Goal: Task Accomplishment & Management: Use online tool/utility

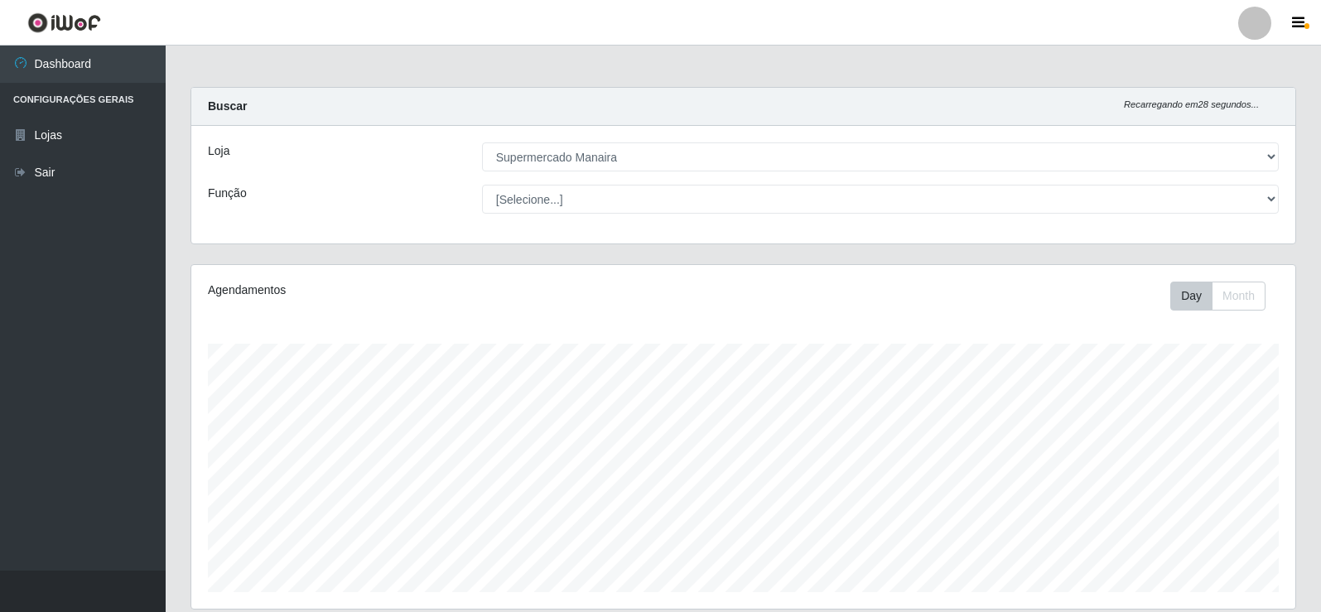
select select "443"
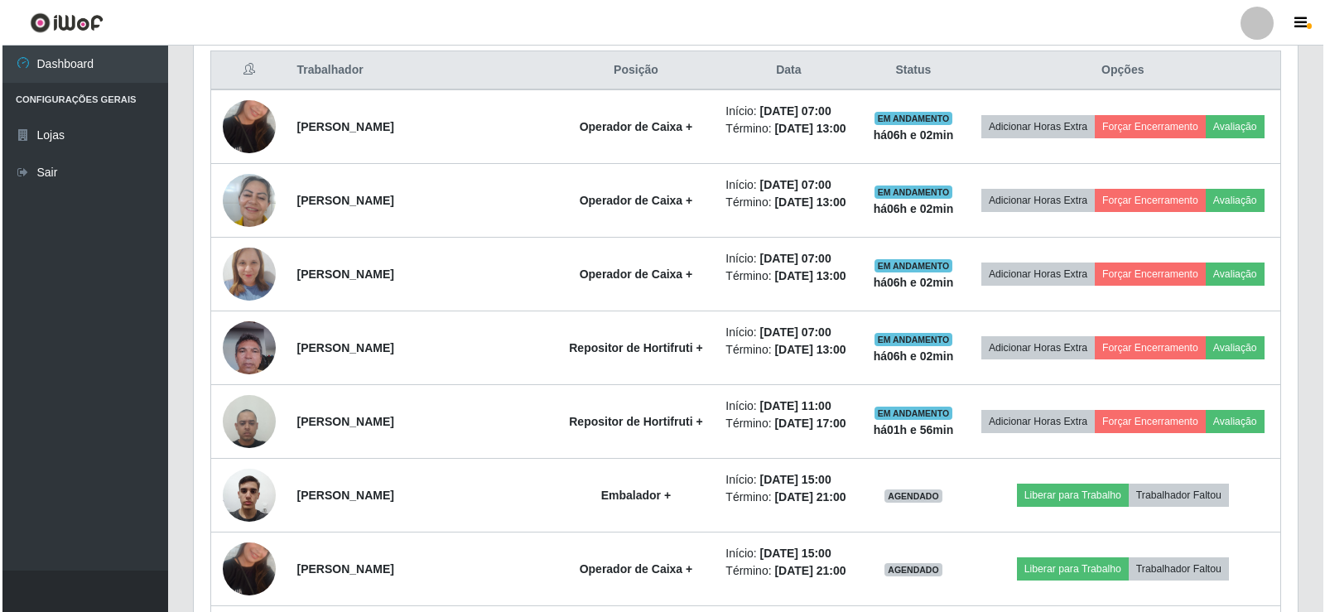
scroll to position [640, 0]
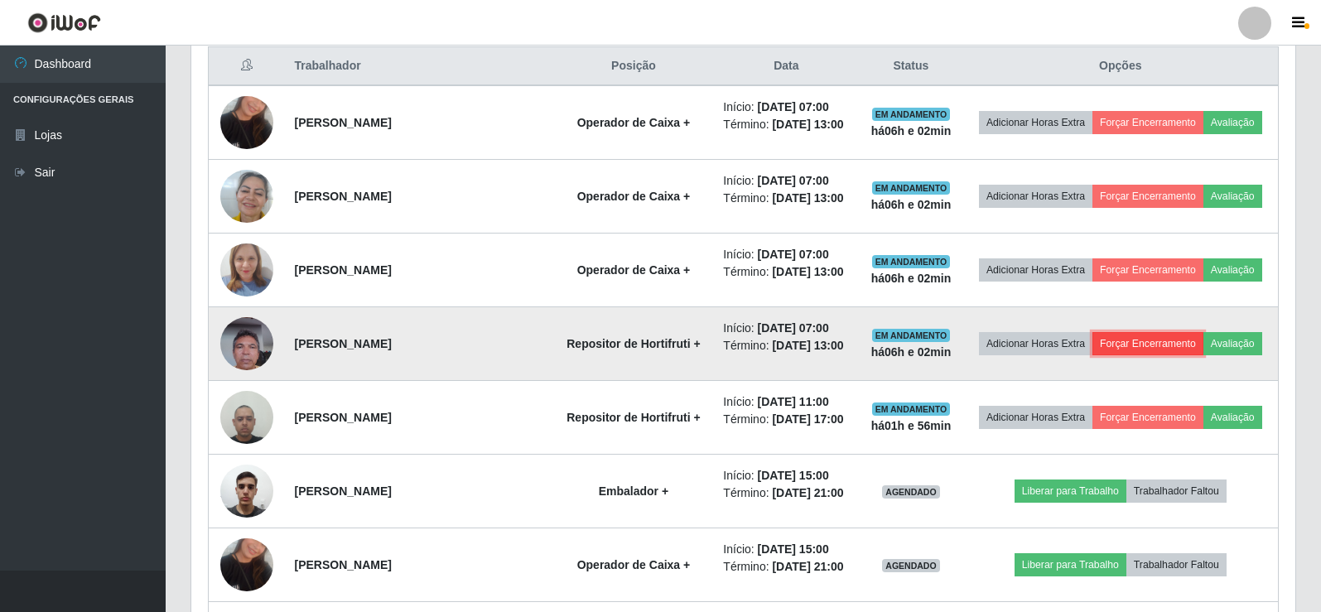
click at [1148, 347] on button "Forçar Encerramento" at bounding box center [1147, 343] width 111 height 23
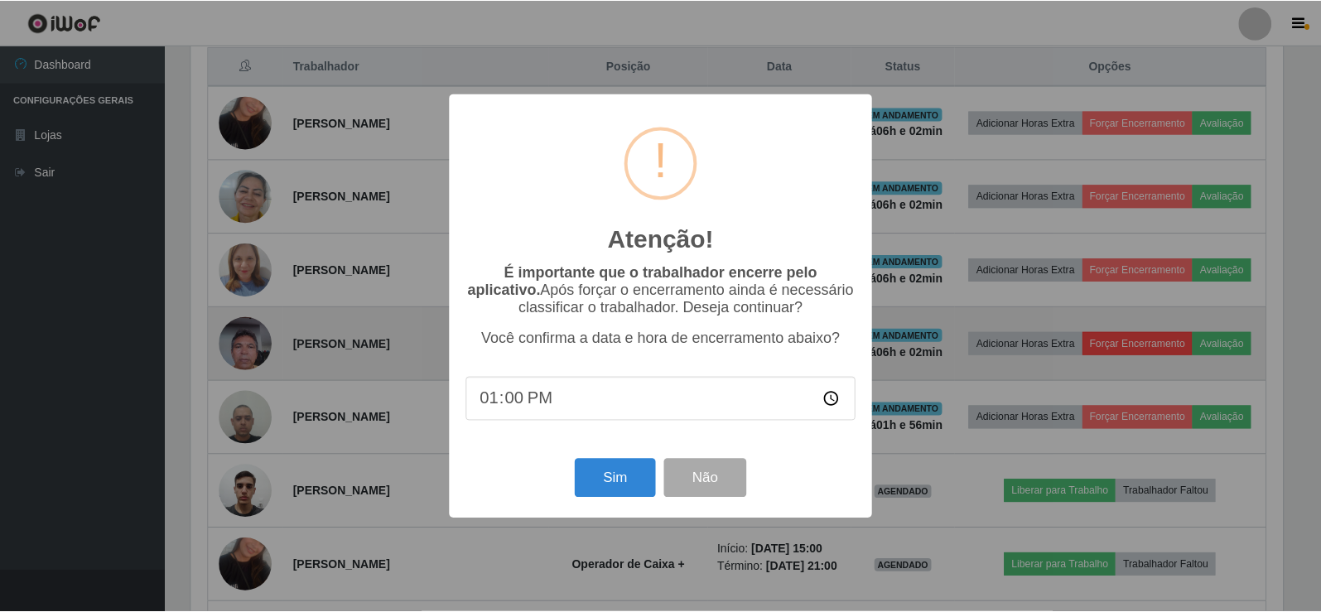
scroll to position [344, 1095]
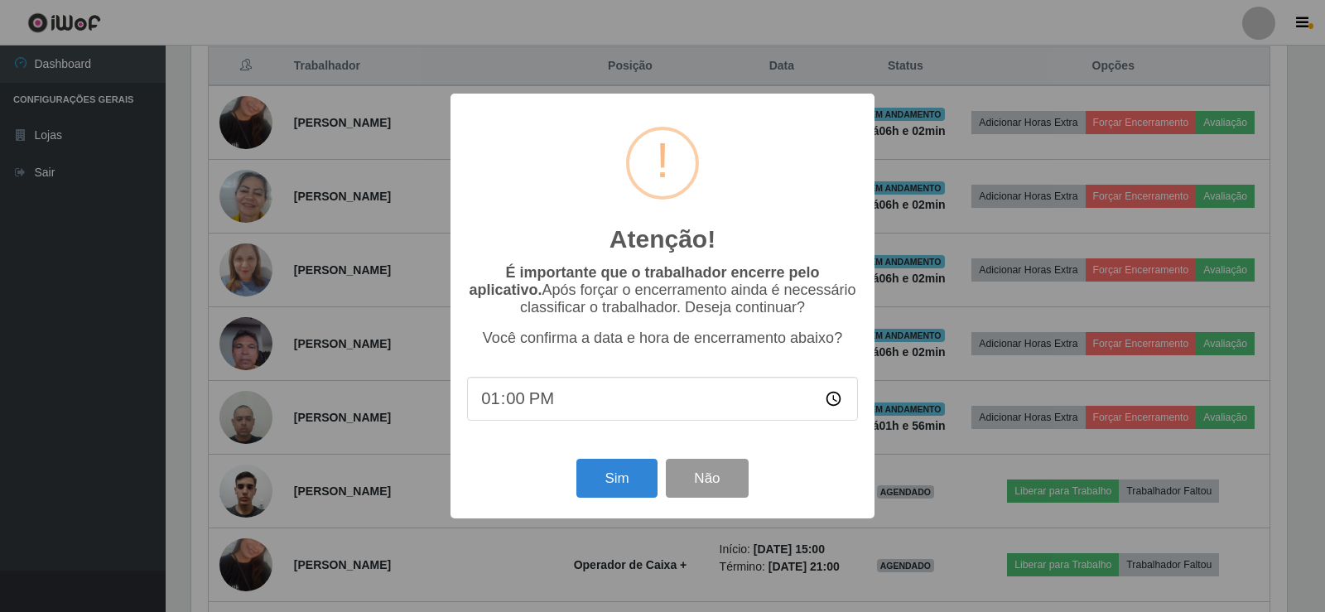
type input "13:03"
click at [631, 483] on button "Sim" at bounding box center [616, 478] width 80 height 39
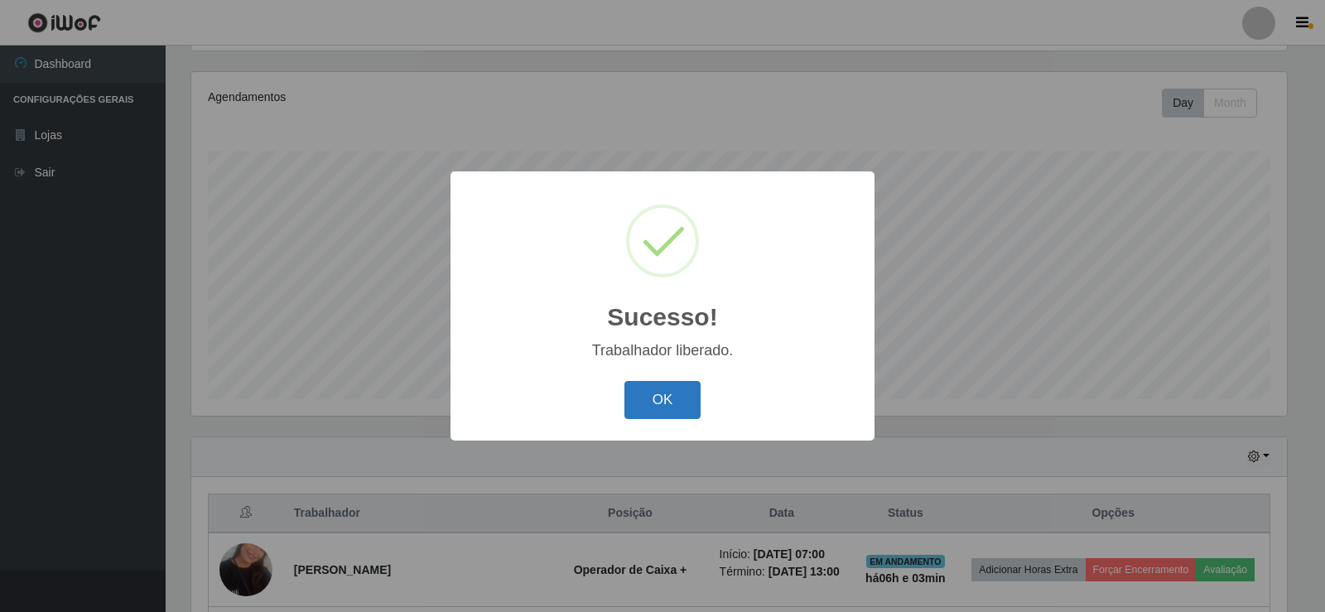
click at [638, 407] on button "OK" at bounding box center [662, 400] width 77 height 39
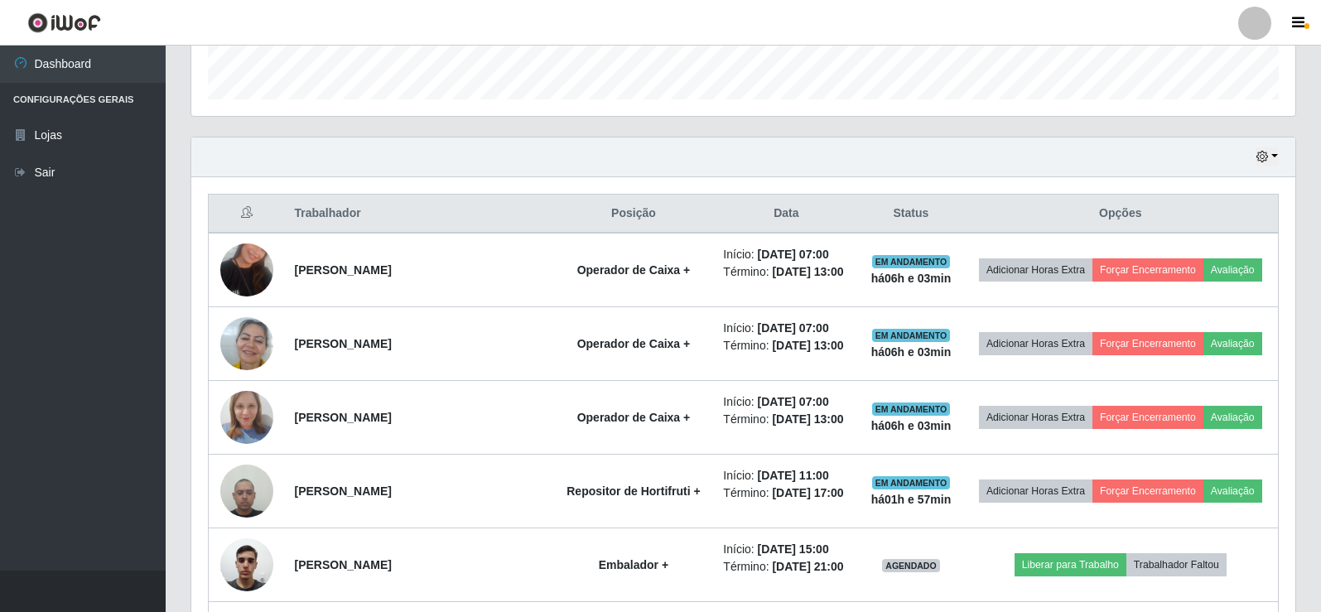
scroll to position [511, 0]
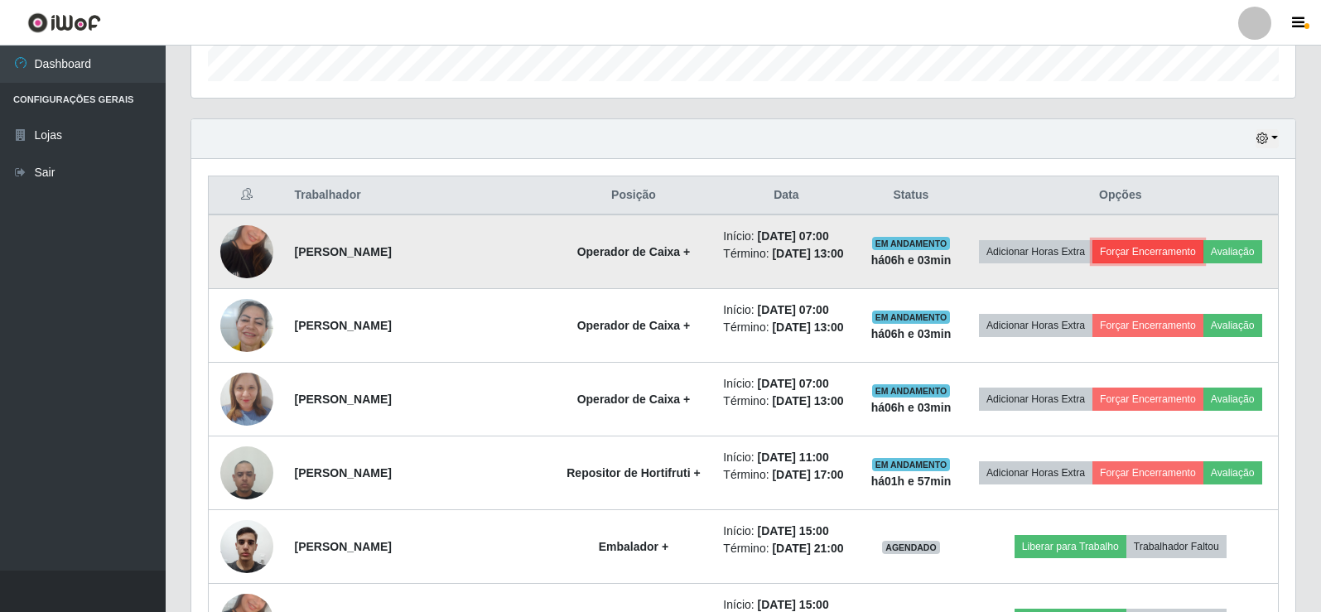
click at [1166, 249] on button "Forçar Encerramento" at bounding box center [1147, 251] width 111 height 23
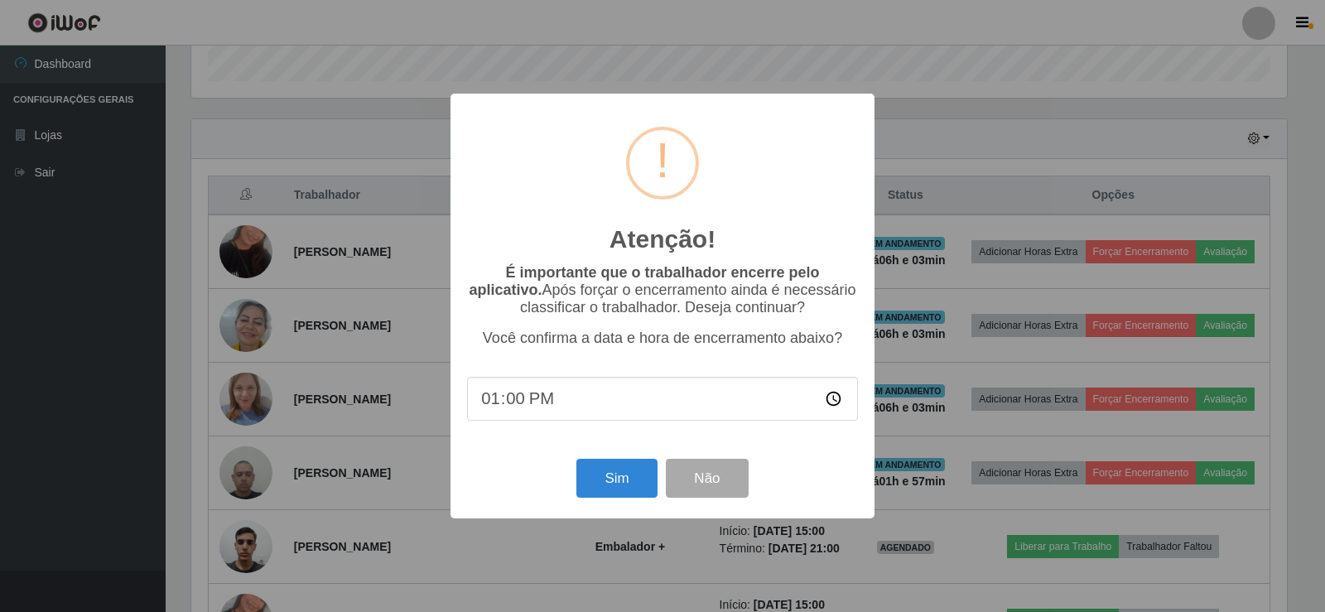
type input "13:03"
click at [619, 473] on button "Sim" at bounding box center [616, 478] width 80 height 39
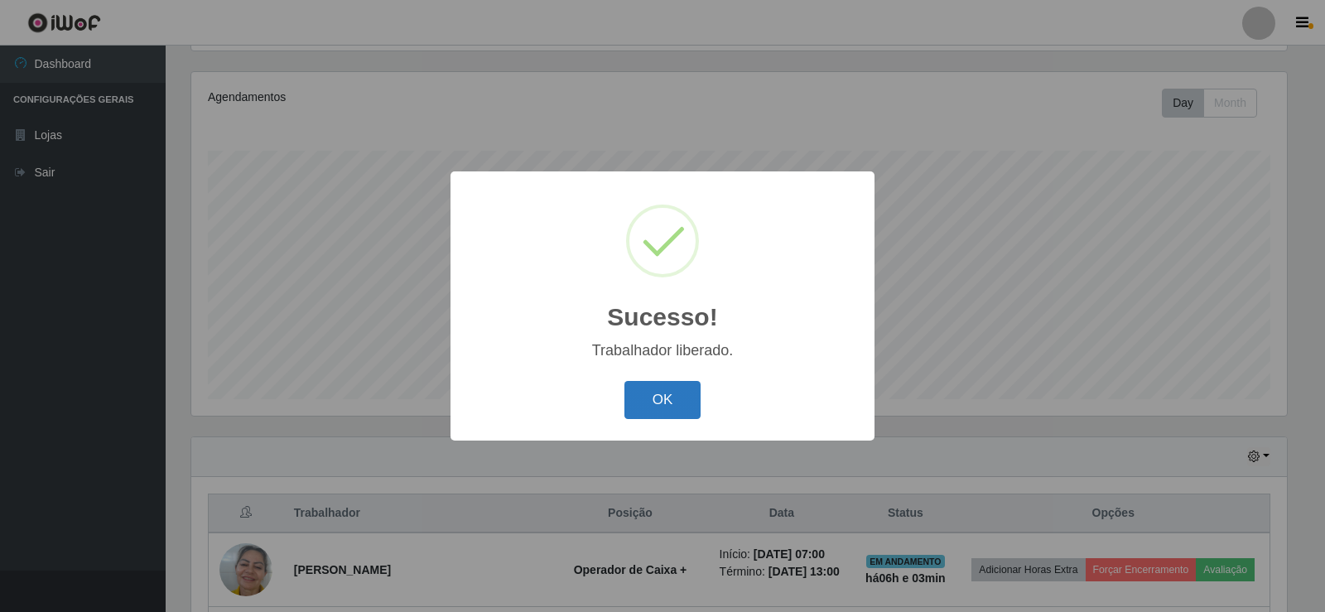
click at [654, 413] on button "OK" at bounding box center [662, 400] width 77 height 39
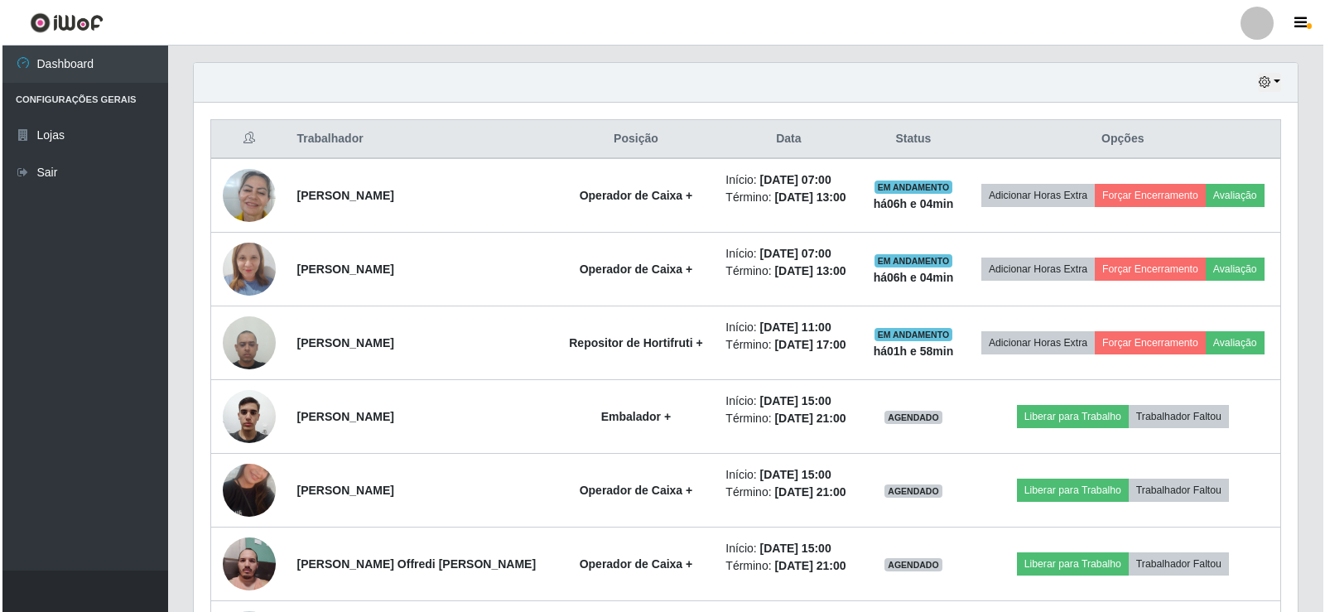
scroll to position [562, 0]
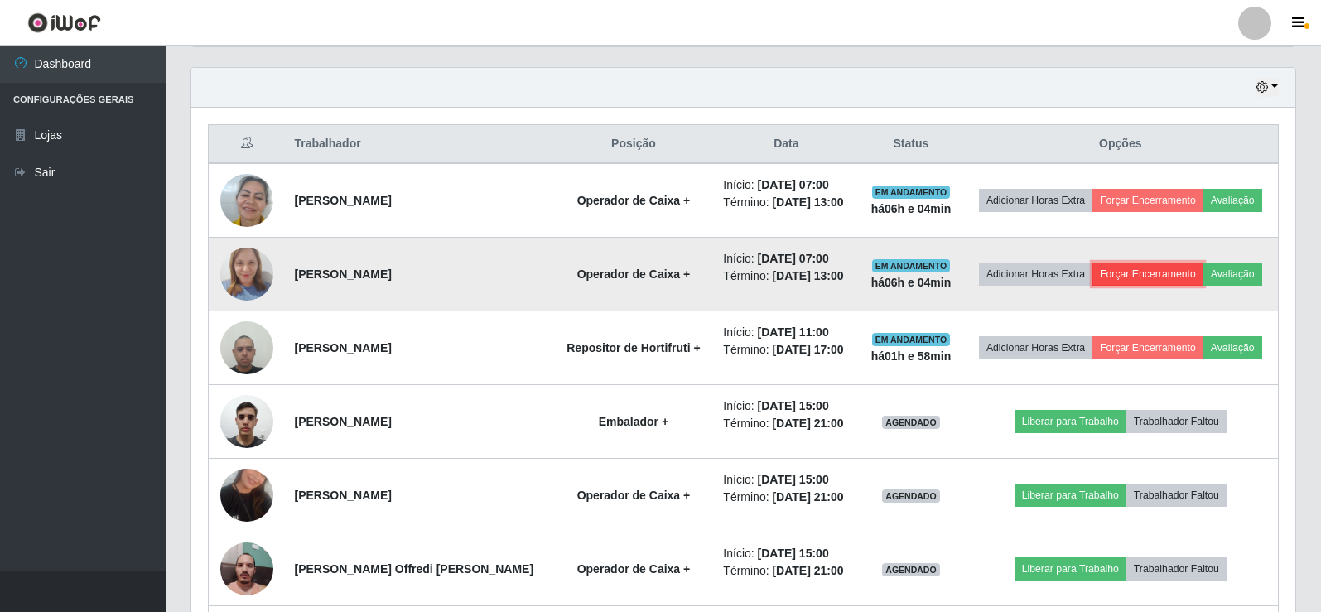
click at [1121, 272] on button "Forçar Encerramento" at bounding box center [1147, 273] width 111 height 23
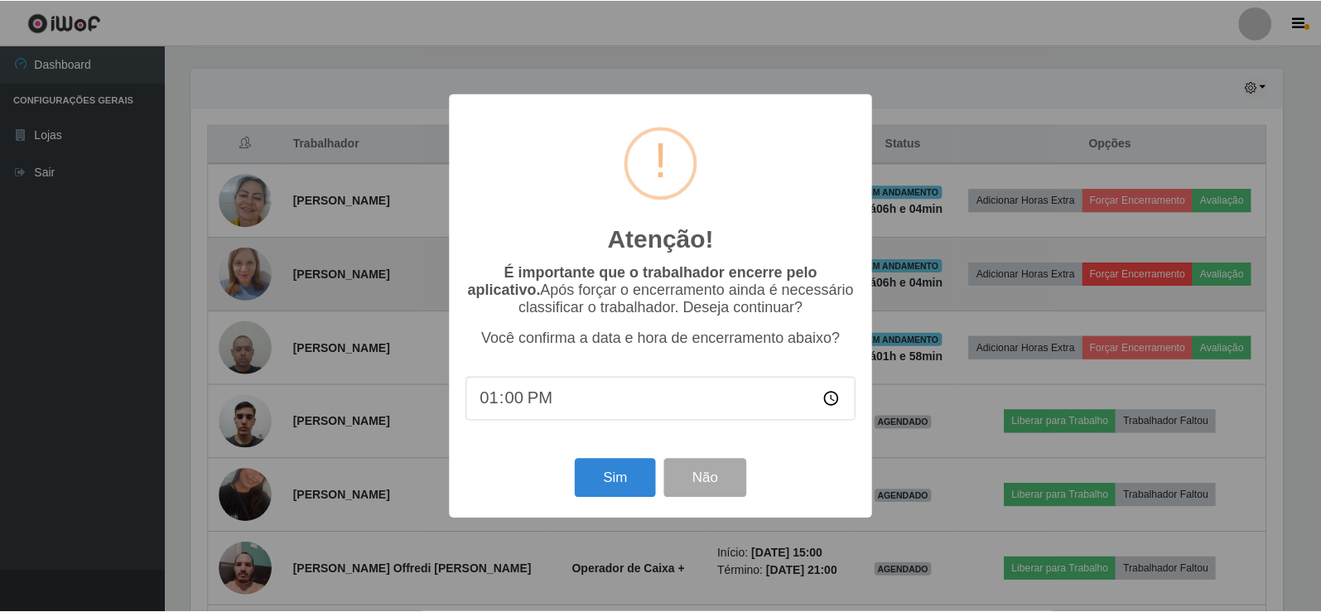
scroll to position [344, 1095]
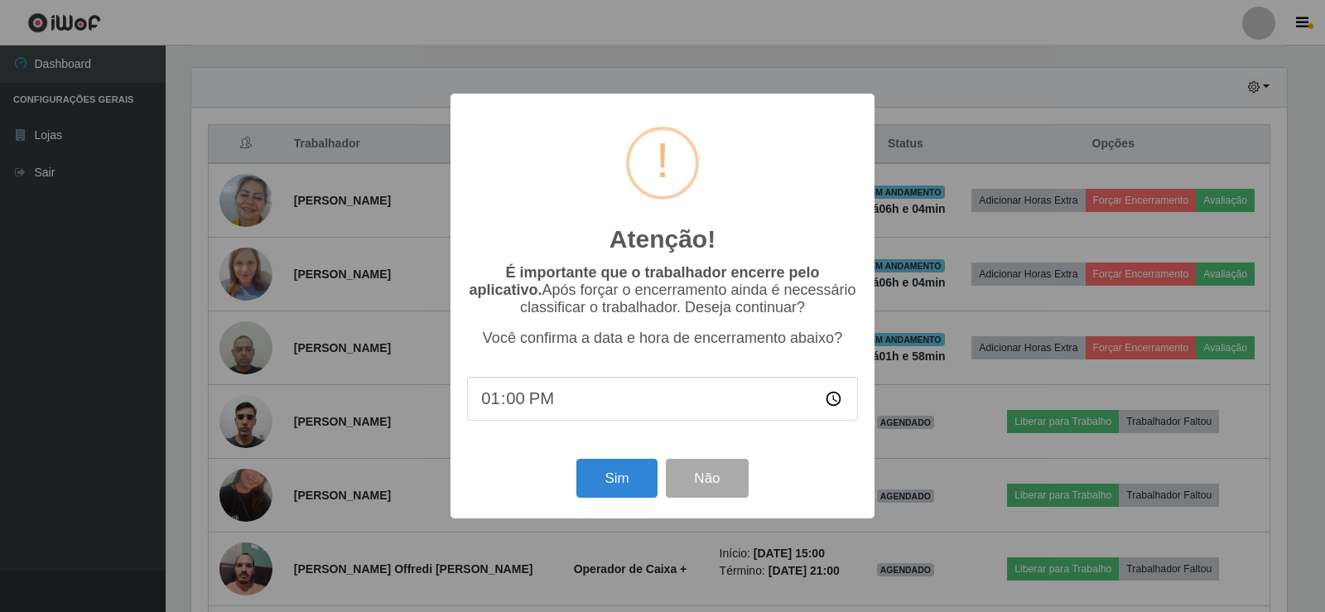
type input "03:00"
click at [494, 408] on input "time" at bounding box center [662, 399] width 391 height 44
type input "13:05"
click at [604, 478] on button "Sim" at bounding box center [616, 478] width 80 height 39
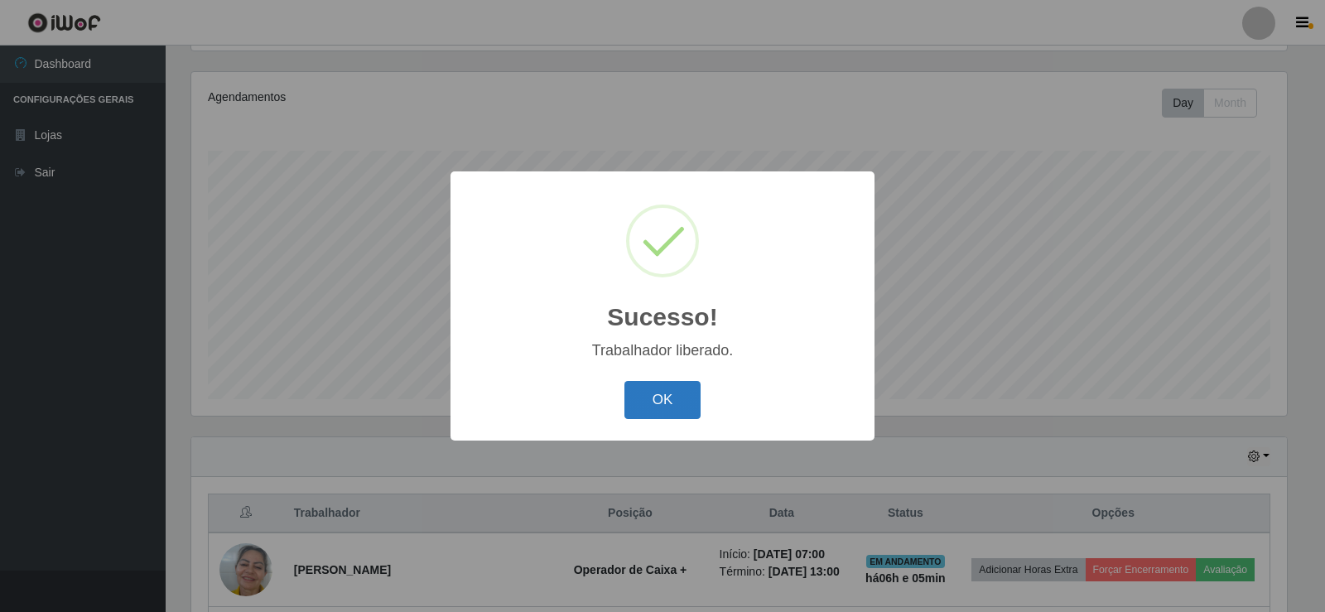
click at [665, 402] on button "OK" at bounding box center [662, 400] width 77 height 39
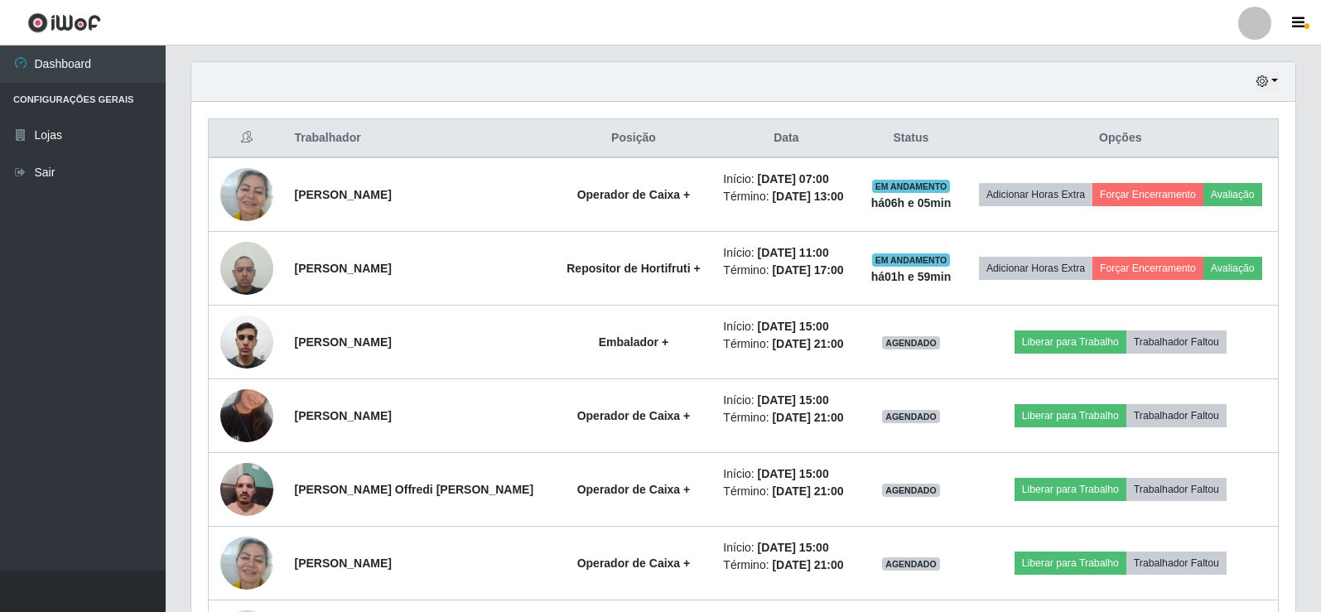
scroll to position [570, 0]
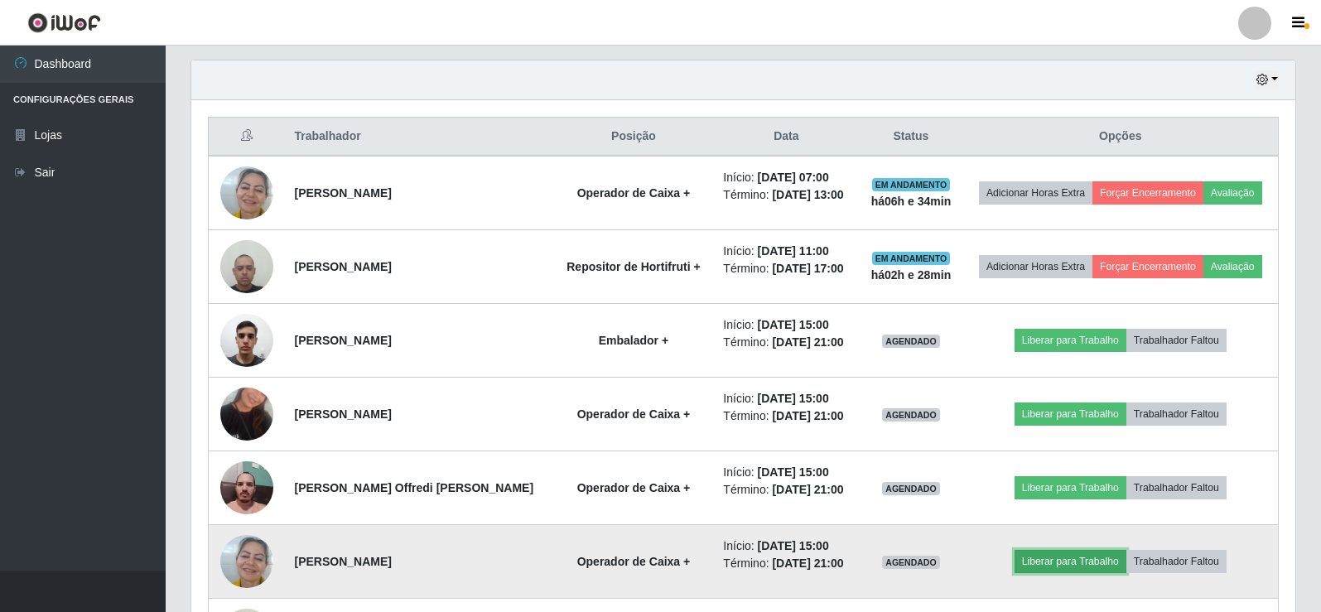
click at [1087, 558] on button "Liberar para Trabalho" at bounding box center [1070, 561] width 112 height 23
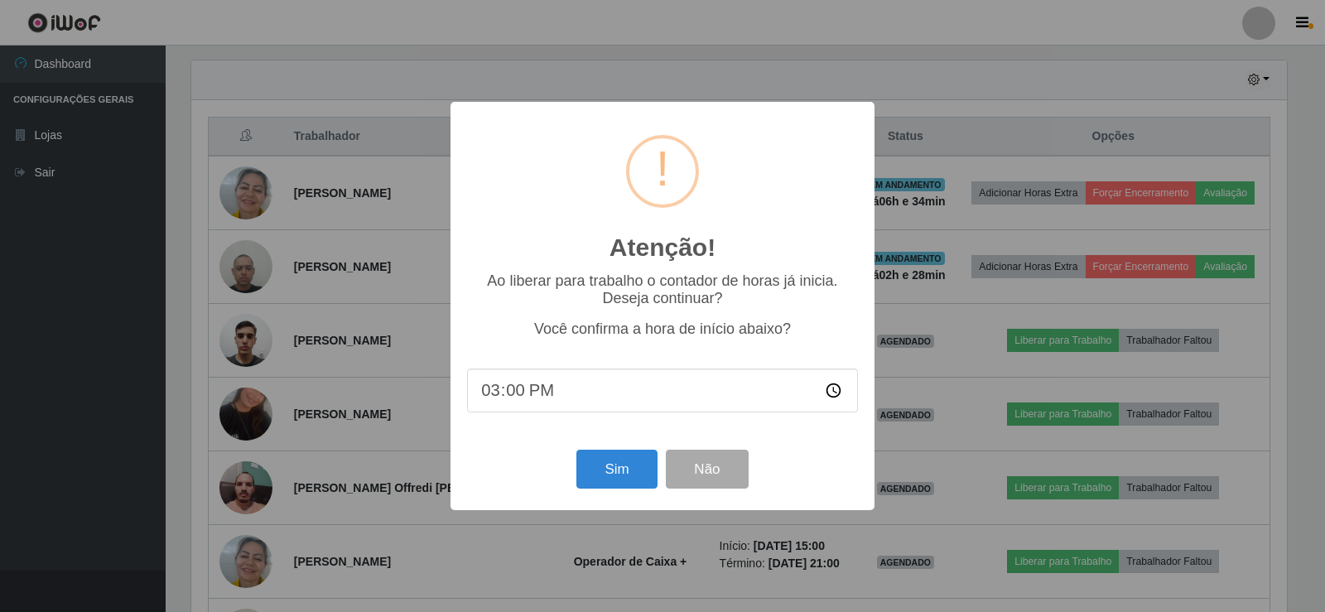
click at [118, 354] on div "Atenção! × Ao liberar para trabalho o contador de horas já inicia. Deseja conti…" at bounding box center [662, 306] width 1325 height 612
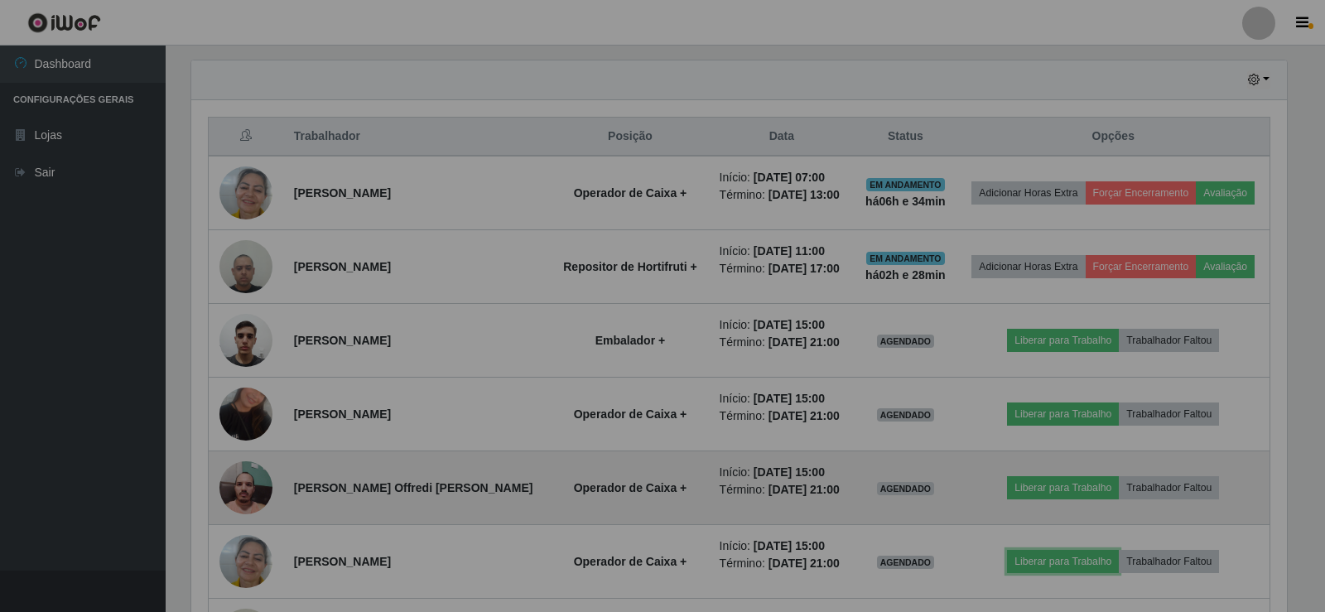
scroll to position [344, 1104]
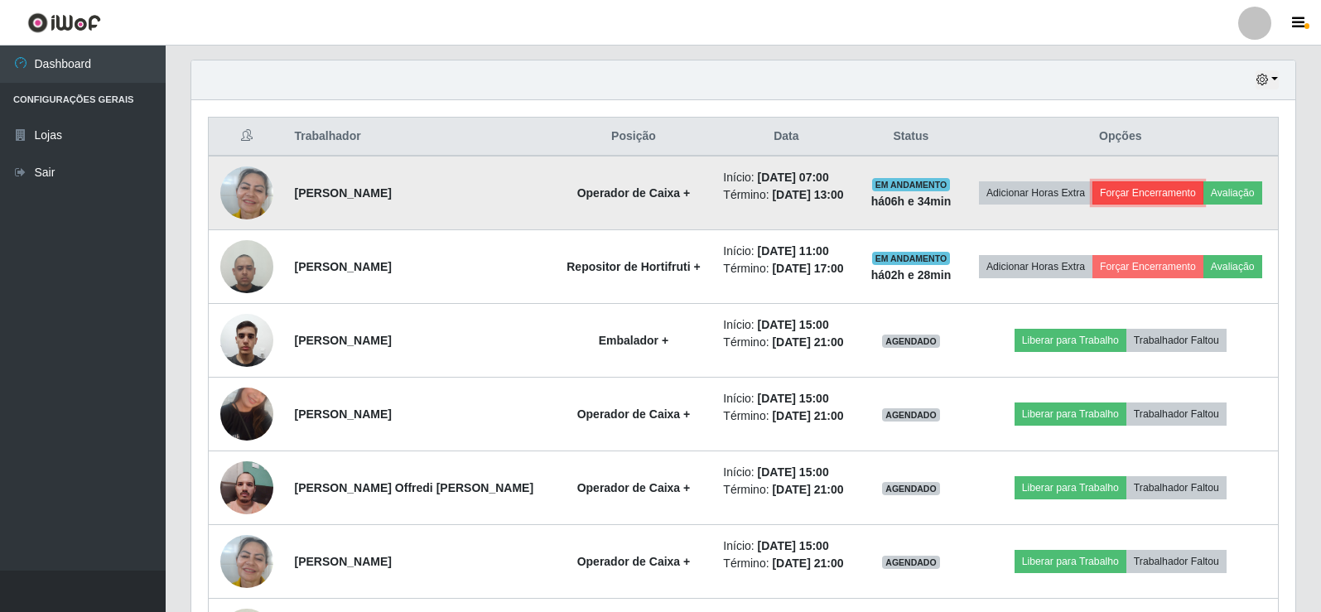
click at [1119, 192] on button "Forçar Encerramento" at bounding box center [1147, 192] width 111 height 23
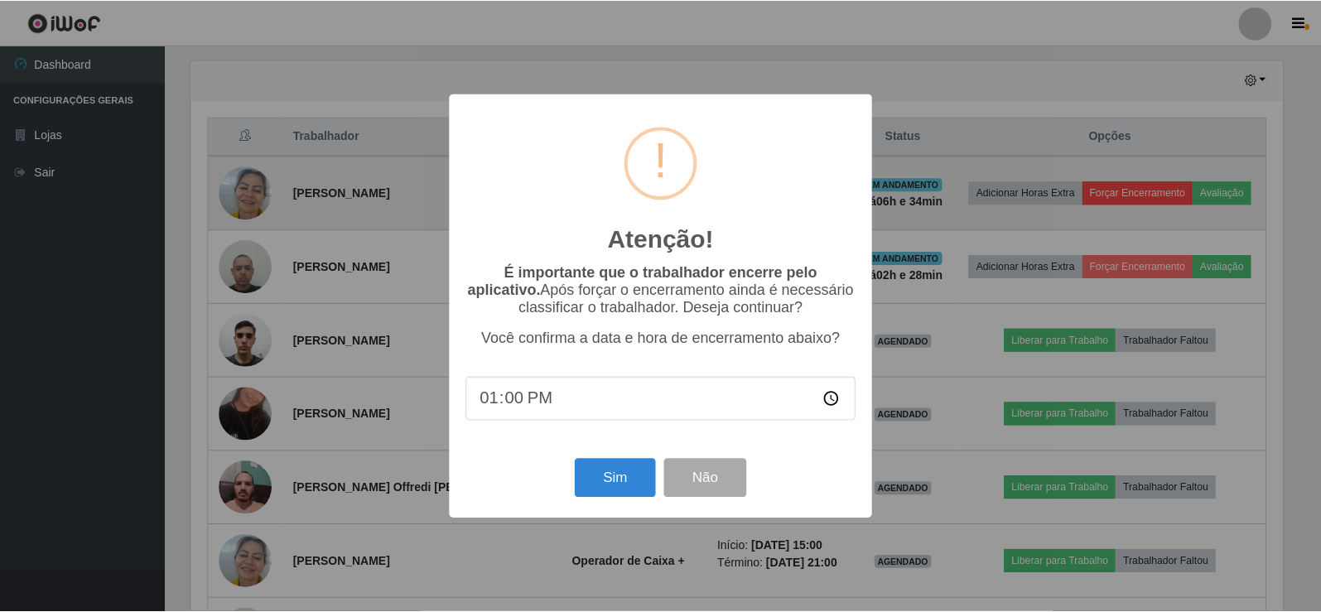
scroll to position [344, 1095]
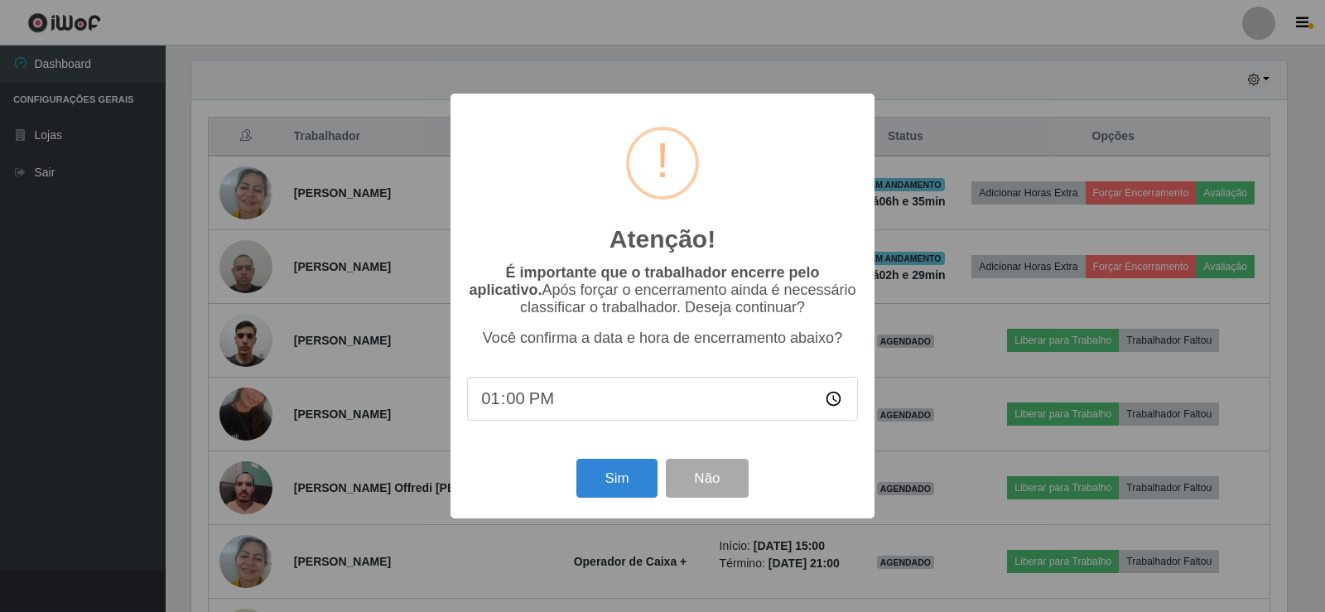
type input "13:05"
click at [603, 484] on button "Sim" at bounding box center [616, 478] width 80 height 39
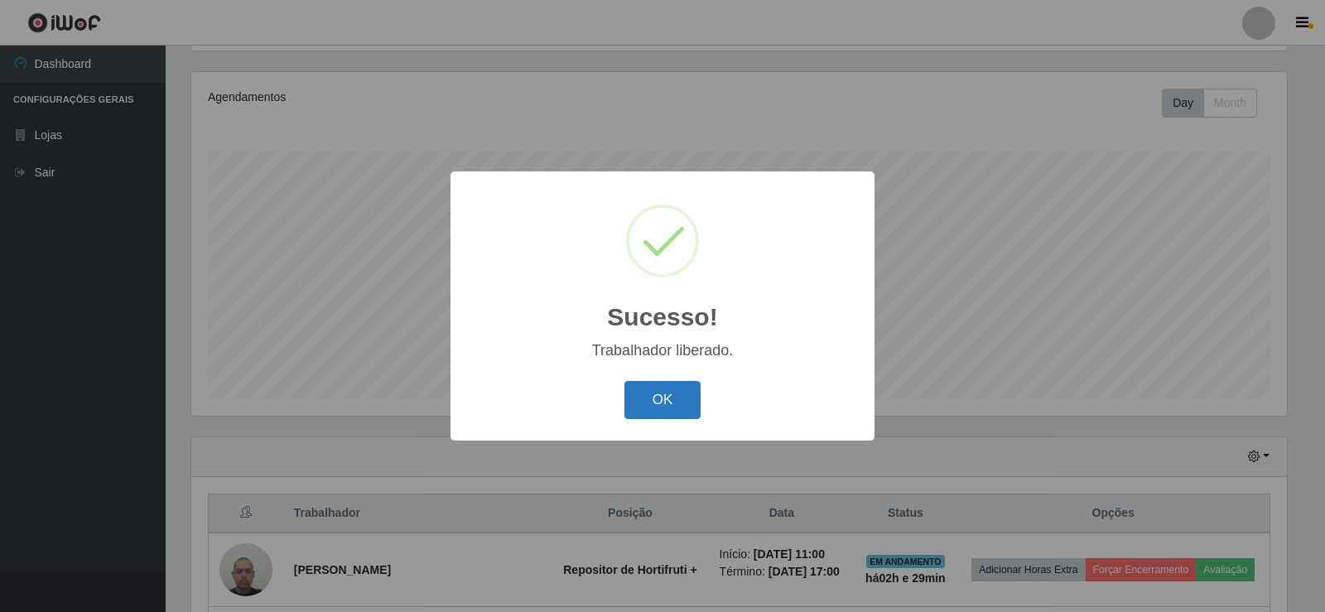
click at [646, 392] on button "OK" at bounding box center [662, 400] width 77 height 39
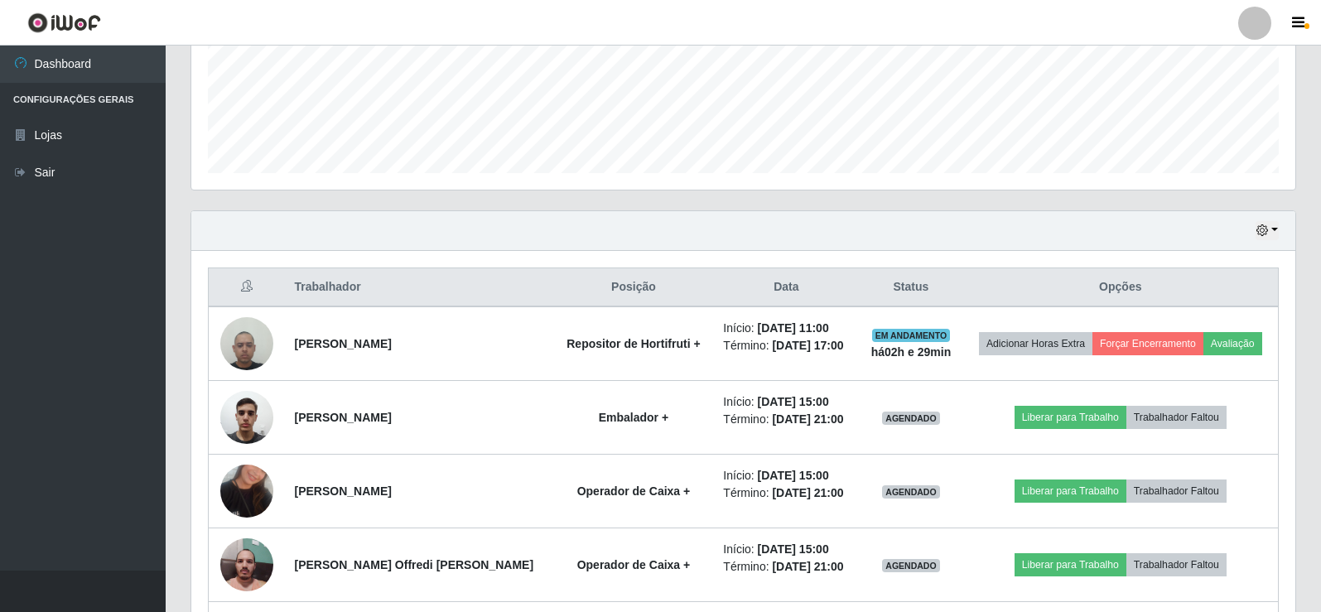
scroll to position [436, 0]
